Goal: Find specific page/section: Find specific page/section

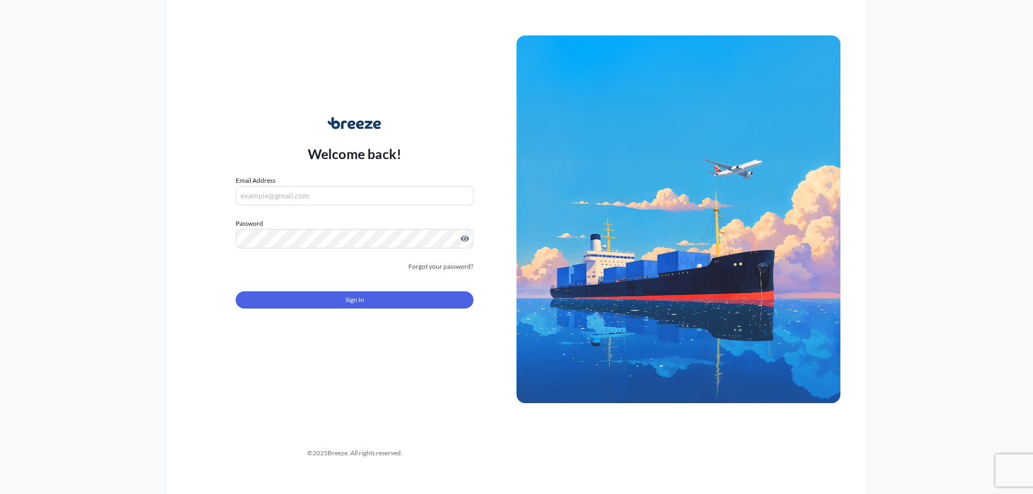
type input "[PERSON_NAME][EMAIL_ADDRESS][DOMAIN_NAME]"
click at [285, 308] on button "Sign In" at bounding box center [355, 300] width 238 height 17
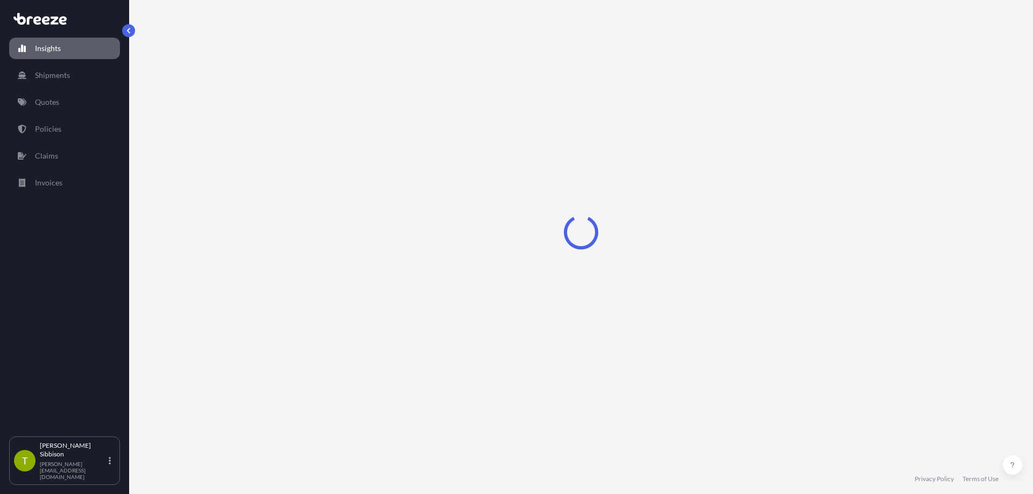
select select "2025"
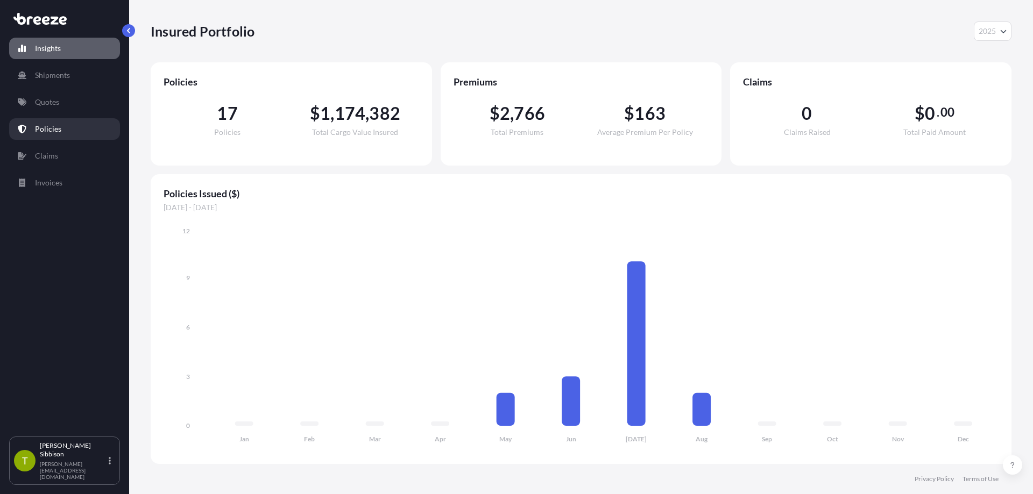
click at [70, 134] on link "Policies" at bounding box center [64, 129] width 111 height 22
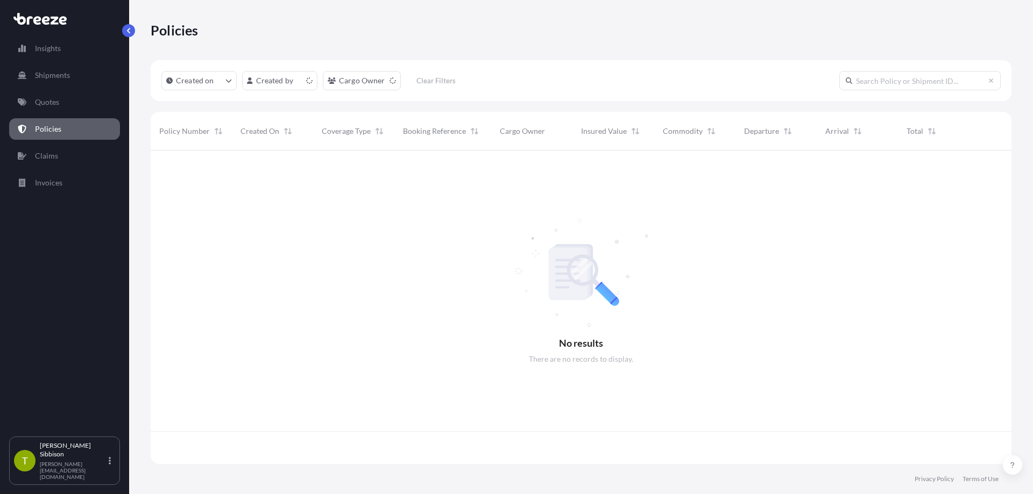
scroll to position [311, 852]
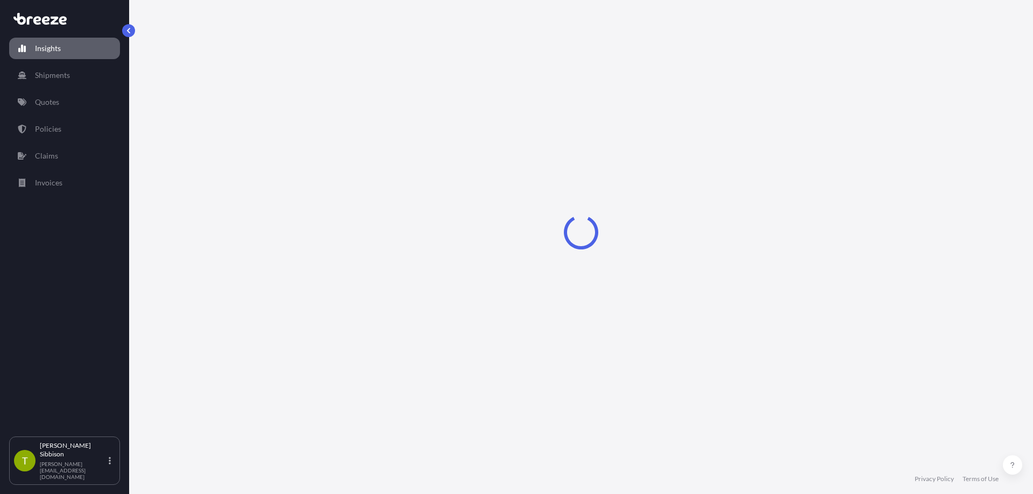
select select "2025"
